Goal: Transaction & Acquisition: Purchase product/service

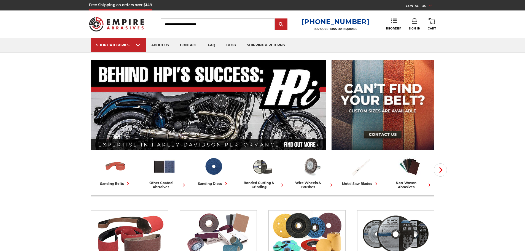
click at [412, 28] on span "Sign In" at bounding box center [415, 29] width 12 height 4
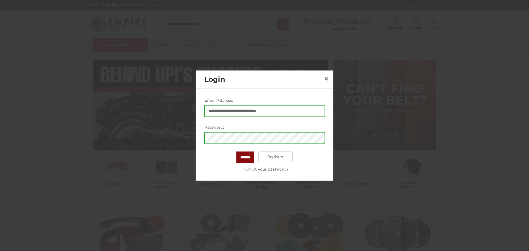
click at [248, 155] on input "*******" at bounding box center [245, 157] width 18 height 12
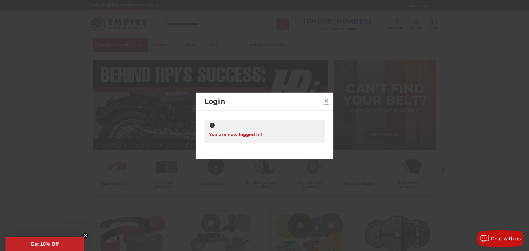
click at [326, 103] on span "×" at bounding box center [326, 100] width 5 height 11
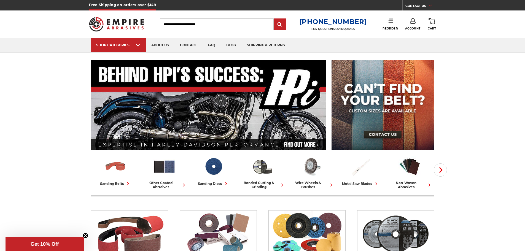
click at [389, 21] on use at bounding box center [391, 21] width 6 height 4
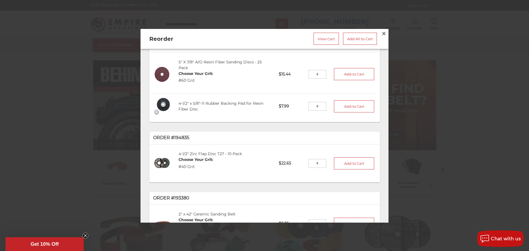
scroll to position [28, 0]
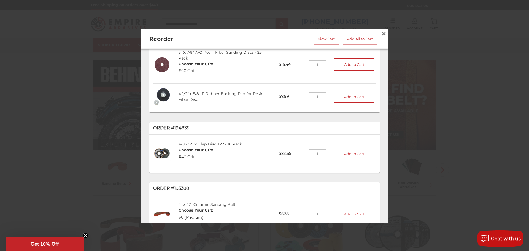
click at [312, 150] on input "tel" at bounding box center [318, 153] width 18 height 9
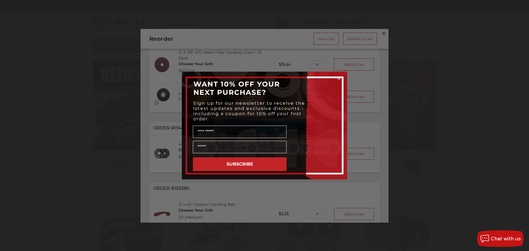
click at [338, 79] on circle "Close dialog" at bounding box center [339, 78] width 5 height 5
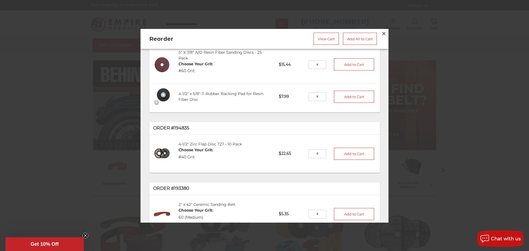
click at [310, 153] on input "tel" at bounding box center [318, 153] width 18 height 9
type input "*"
click at [337, 150] on button "Add to Cart" at bounding box center [354, 153] width 40 height 12
click at [326, 34] on link "View Cart" at bounding box center [326, 39] width 25 height 12
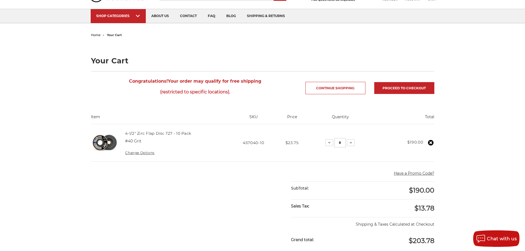
scroll to position [55, 0]
